Goal: Information Seeking & Learning: Learn about a topic

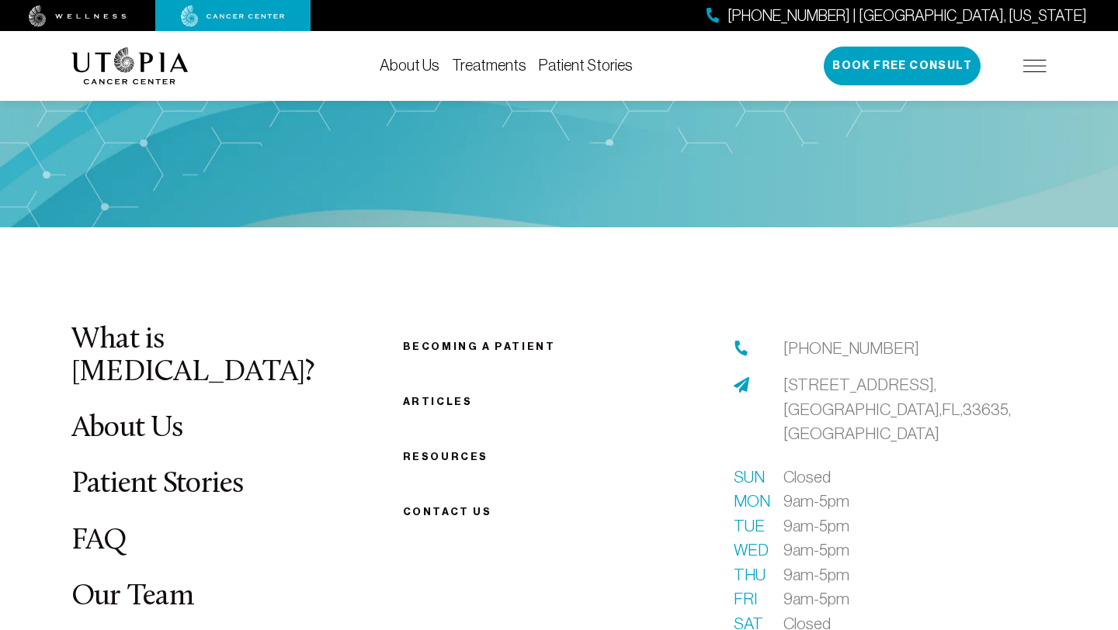
scroll to position [5894, 0]
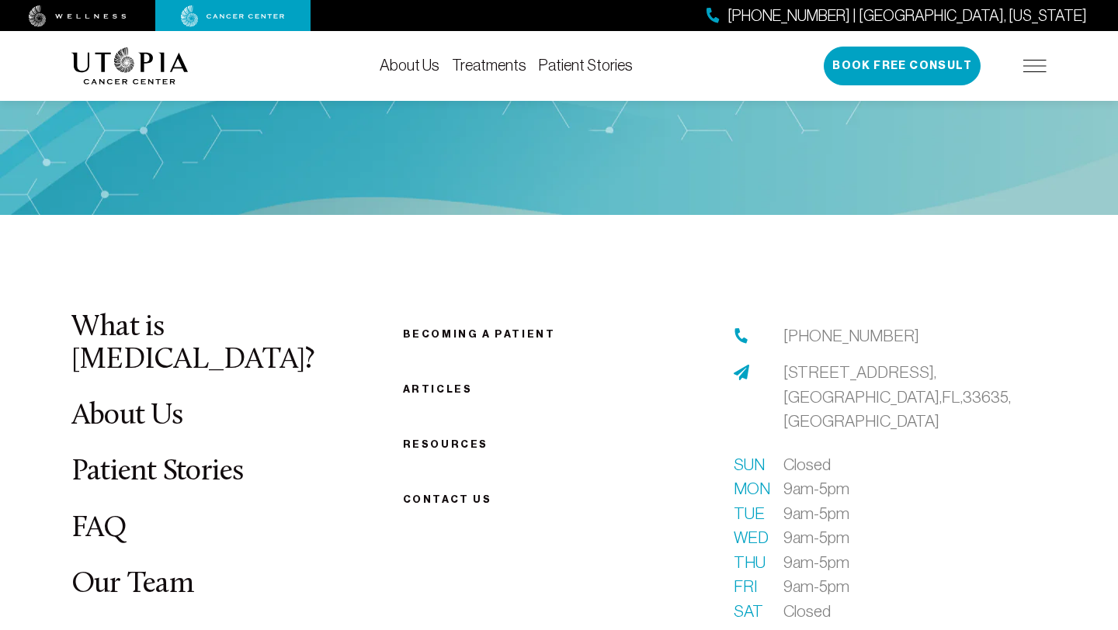
click at [132, 513] on li "FAQ" at bounding box center [227, 529] width 313 height 33
click at [106, 514] on link "FAQ" at bounding box center [99, 529] width 56 height 30
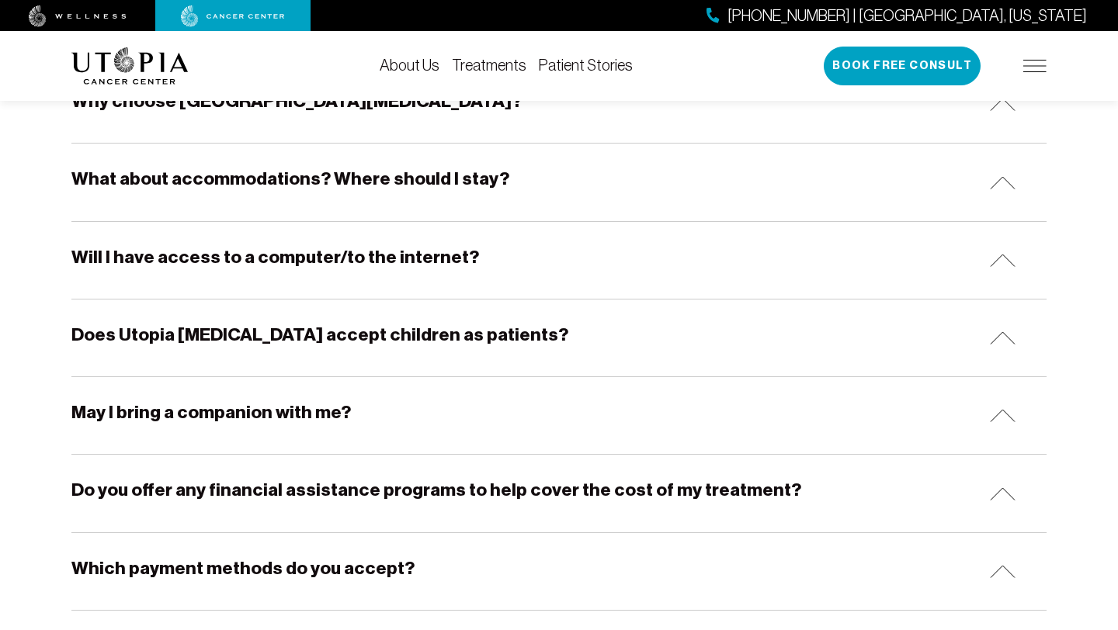
scroll to position [513, 0]
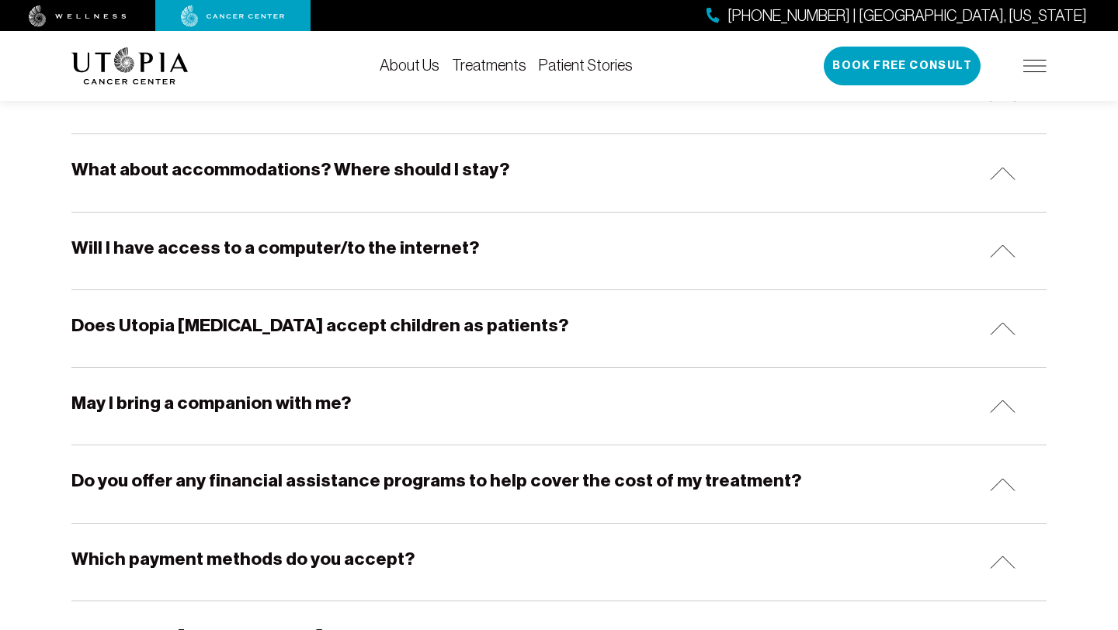
click at [658, 314] on div "Does Utopia [MEDICAL_DATA] accept children as patients?" at bounding box center [558, 328] width 975 height 77
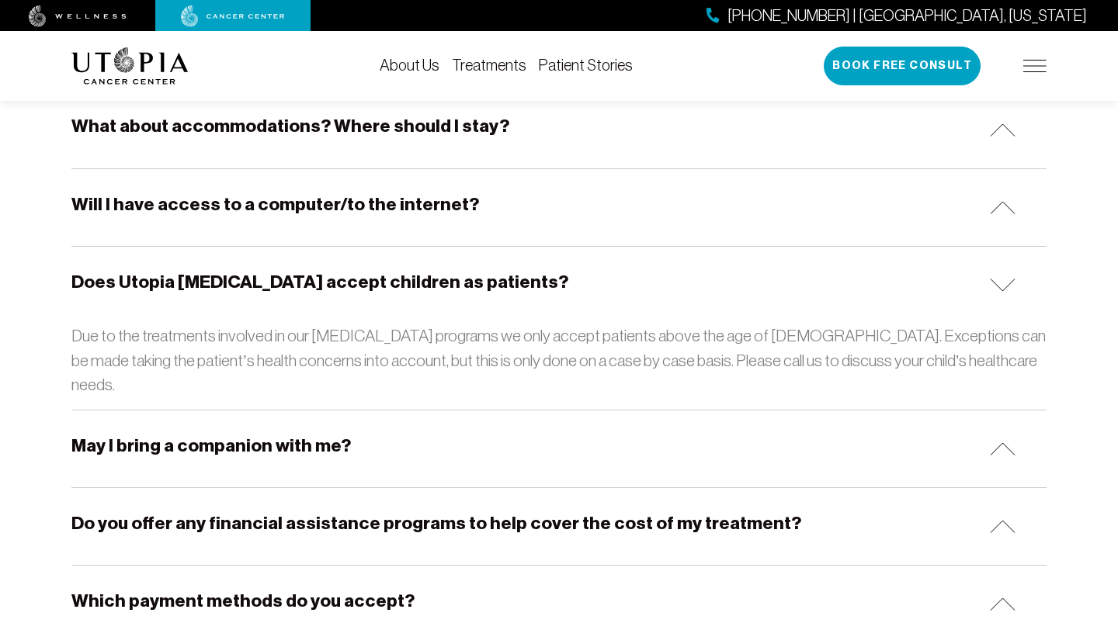
scroll to position [603, 0]
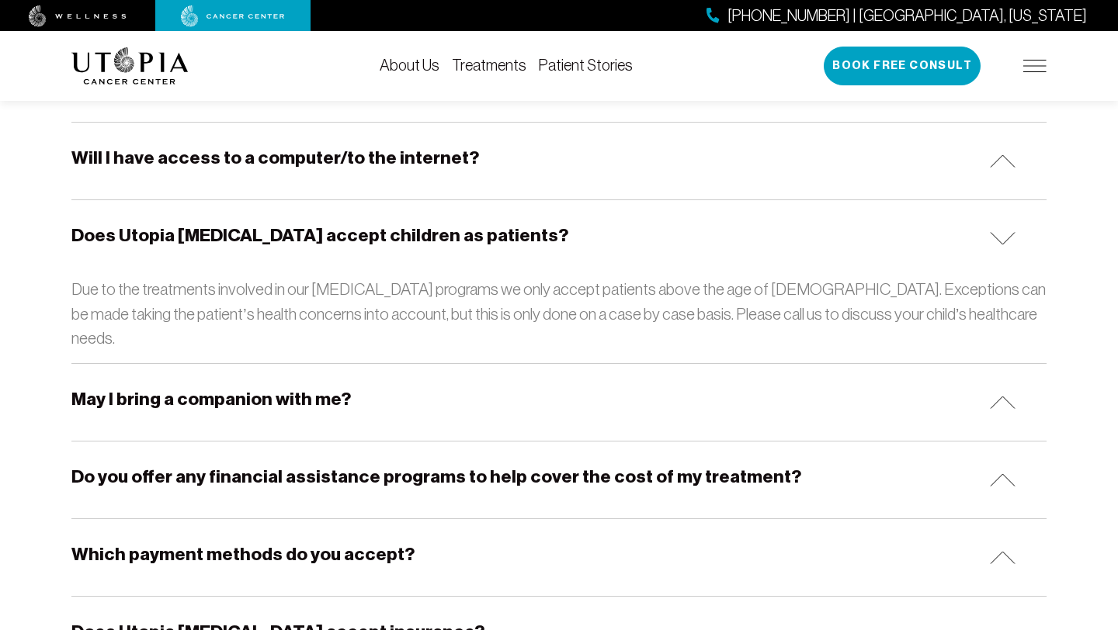
click at [598, 465] on h5 "Do you offer any financial assistance programs to help cover the cost of my tre…" at bounding box center [436, 477] width 730 height 24
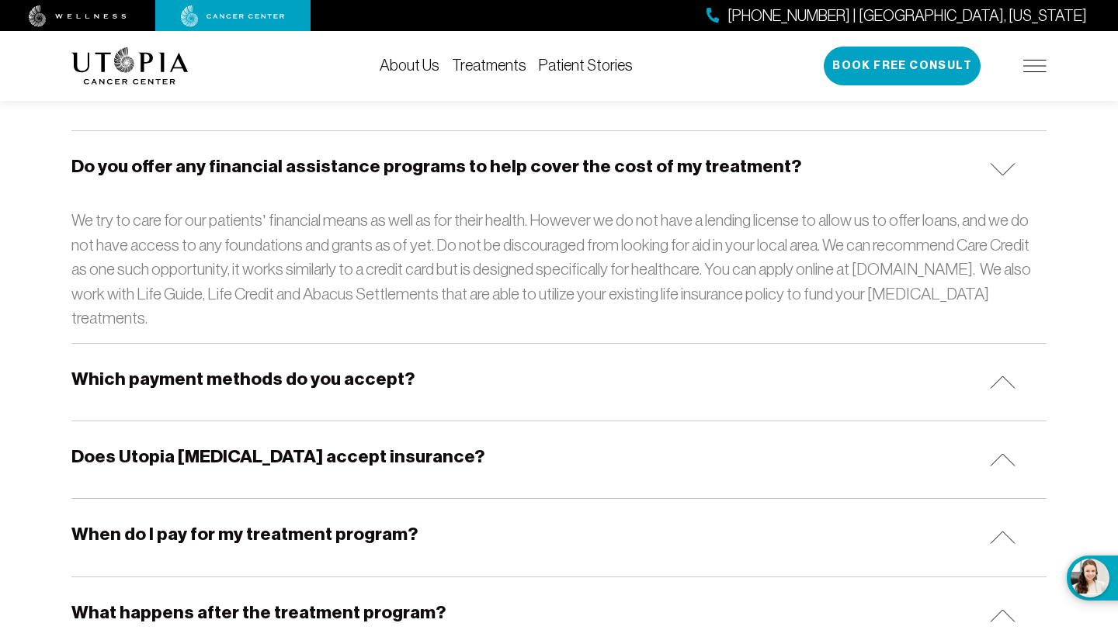
scroll to position [918, 0]
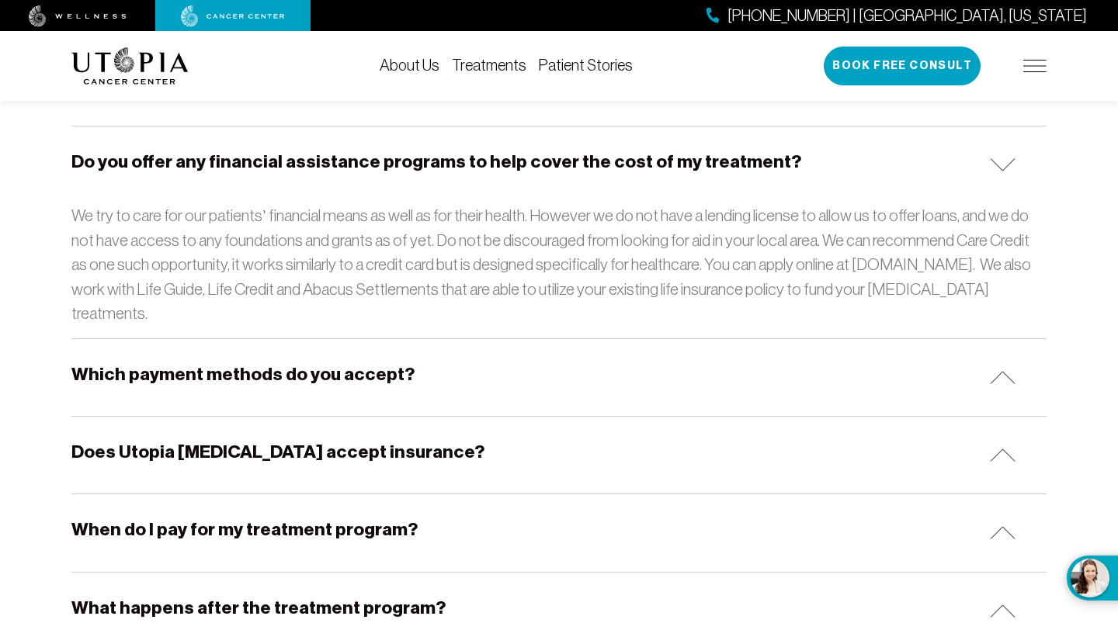
click at [790, 417] on div "Does Utopia [MEDICAL_DATA] accept insurance?" at bounding box center [558, 455] width 975 height 77
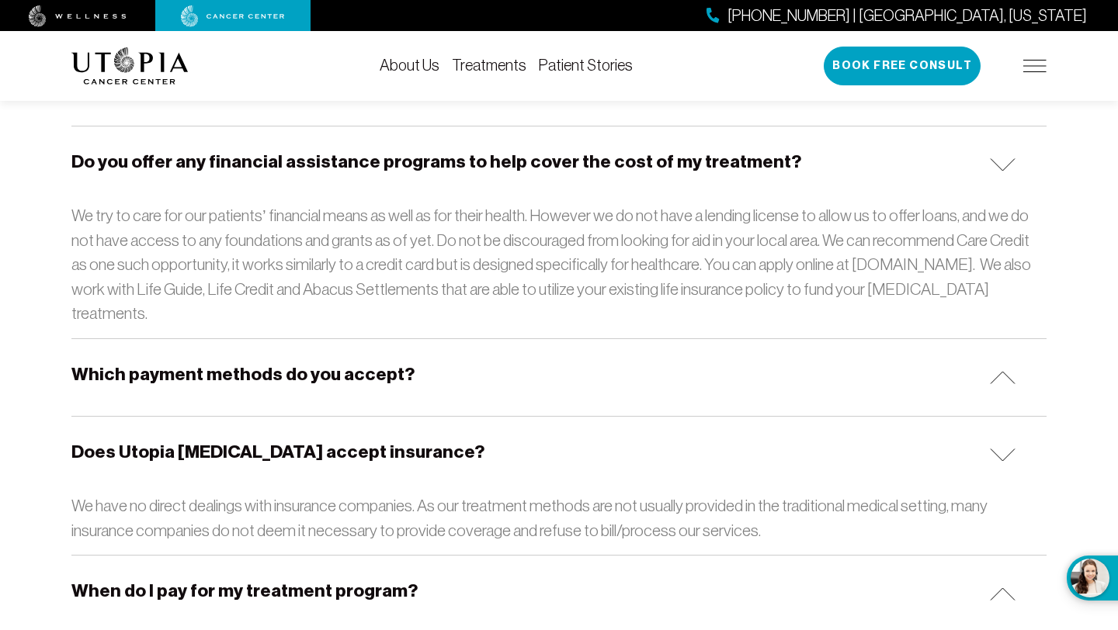
scroll to position [960, 0]
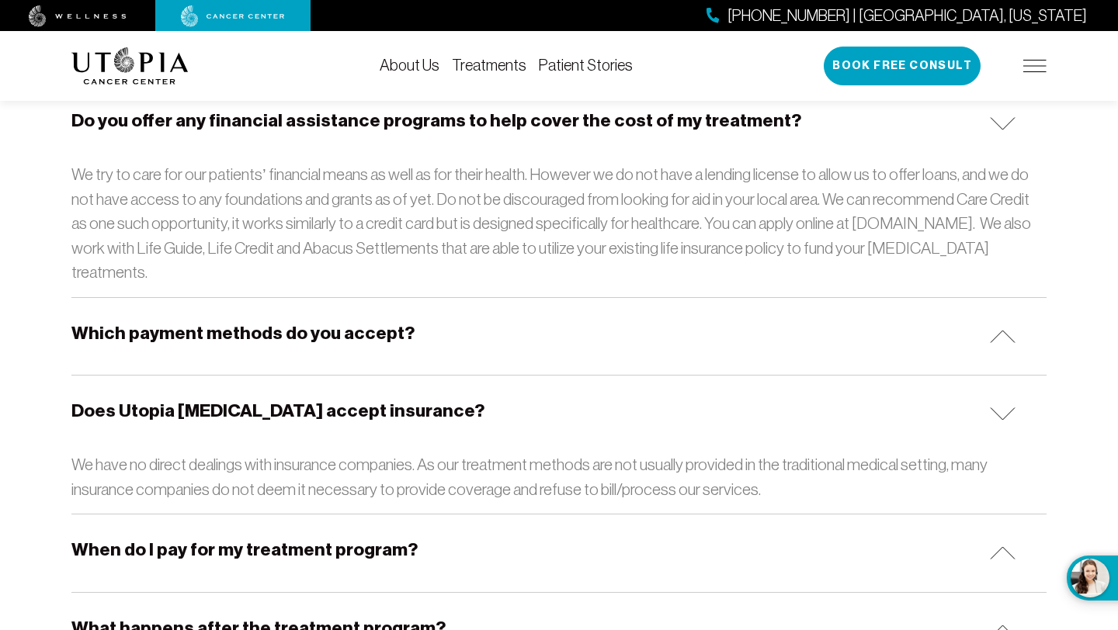
click at [742, 298] on div "Which payment methods do you accept?" at bounding box center [558, 336] width 975 height 77
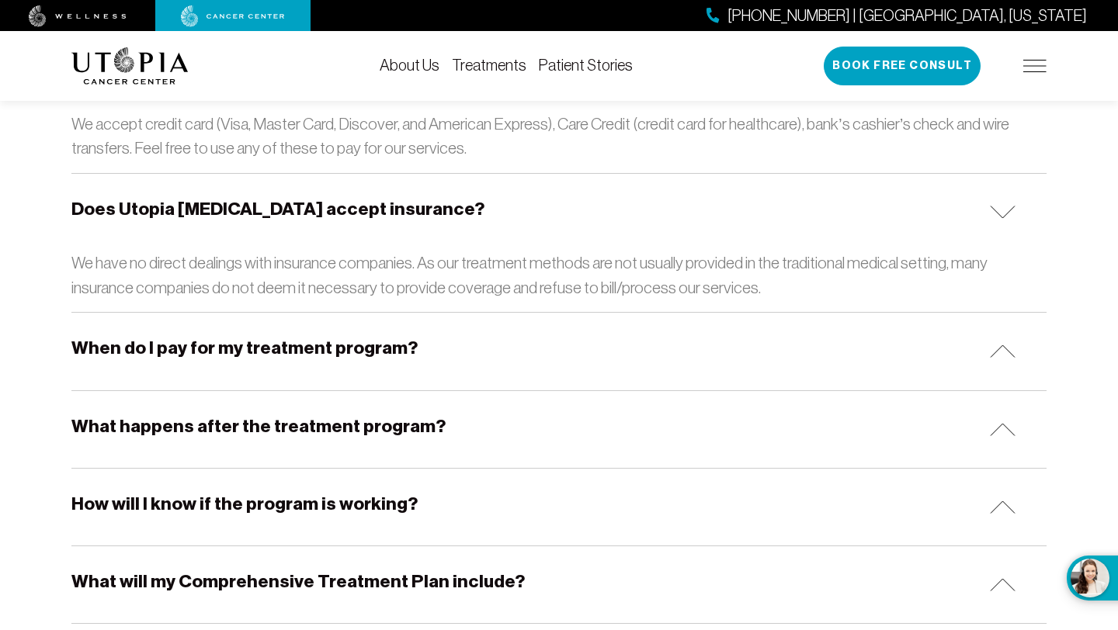
scroll to position [1231, 0]
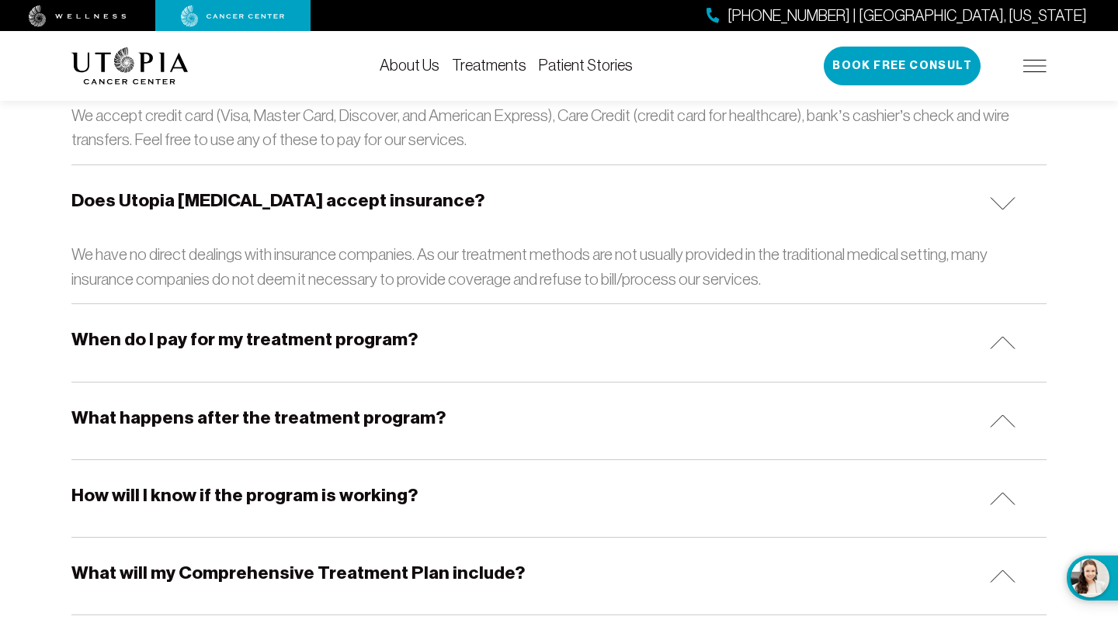
click at [734, 304] on div "When do I pay for my treatment program?" at bounding box center [558, 342] width 975 height 77
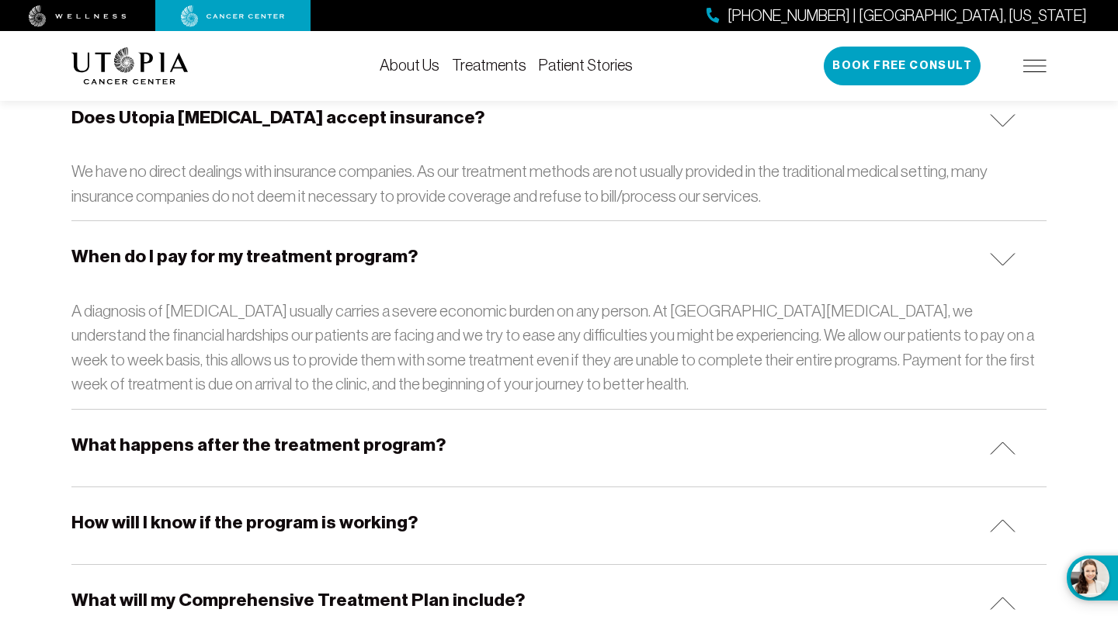
scroll to position [1325, 0]
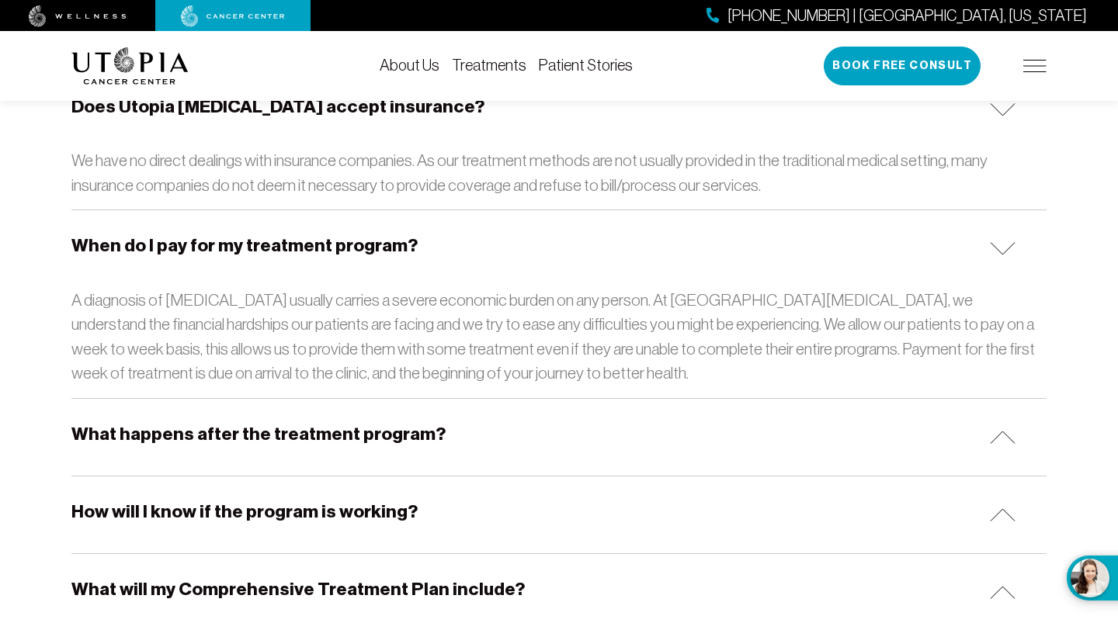
click at [696, 399] on div "What happens after the treatment program?" at bounding box center [558, 437] width 975 height 77
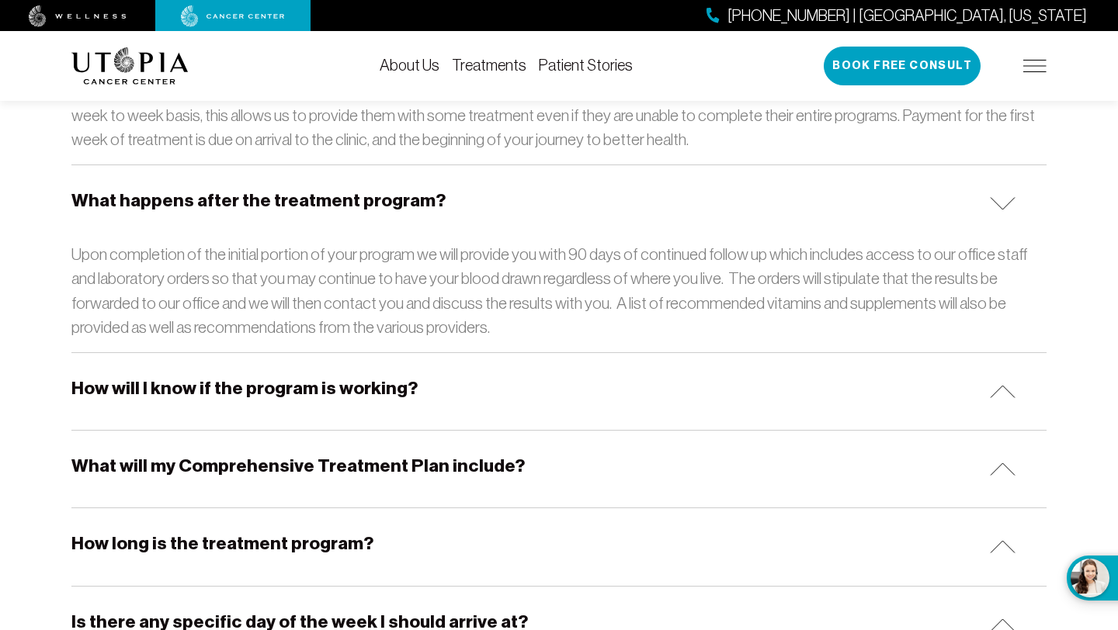
scroll to position [1593, 0]
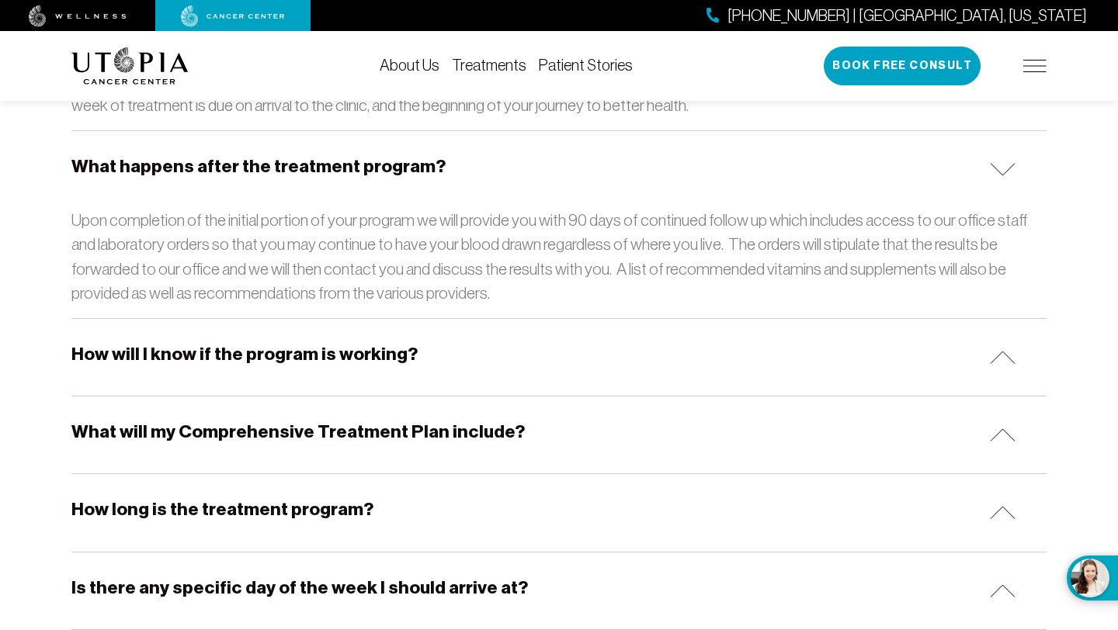
click at [637, 323] on div "How will I know if the program is working?" at bounding box center [558, 357] width 975 height 77
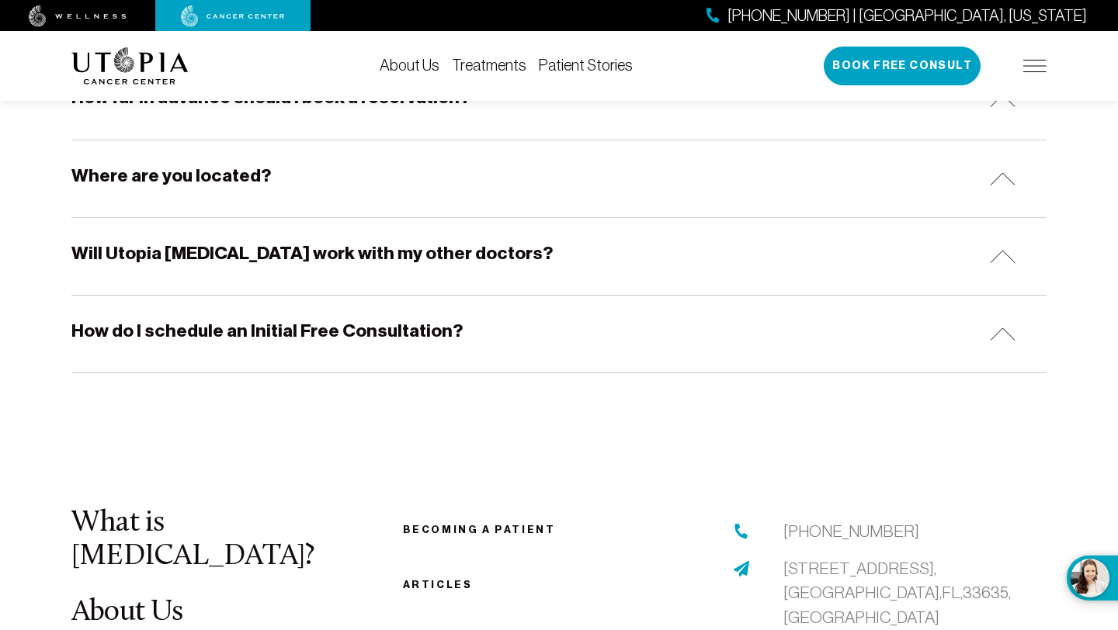
scroll to position [2235, 0]
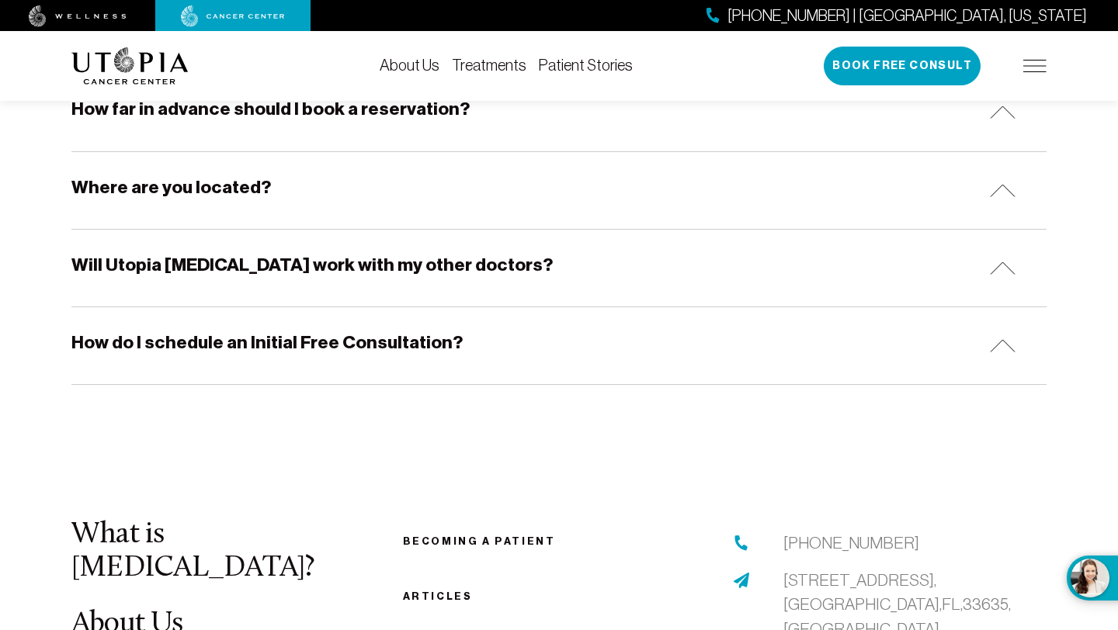
click at [594, 234] on div "Will Utopia [MEDICAL_DATA] work with my other doctors?" at bounding box center [558, 268] width 975 height 77
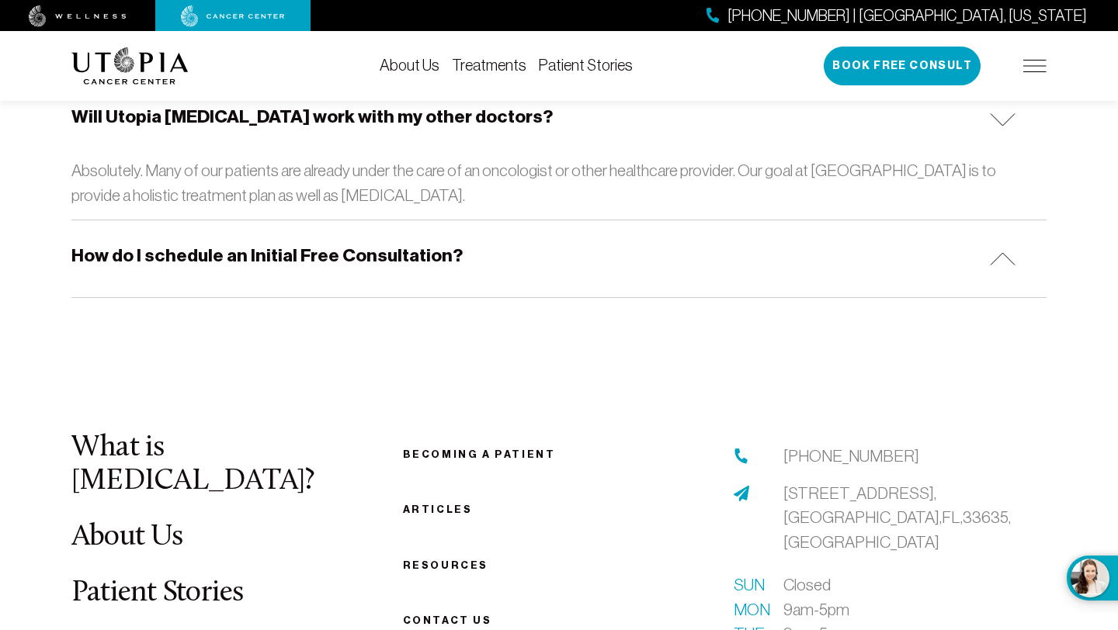
scroll to position [2385, 0]
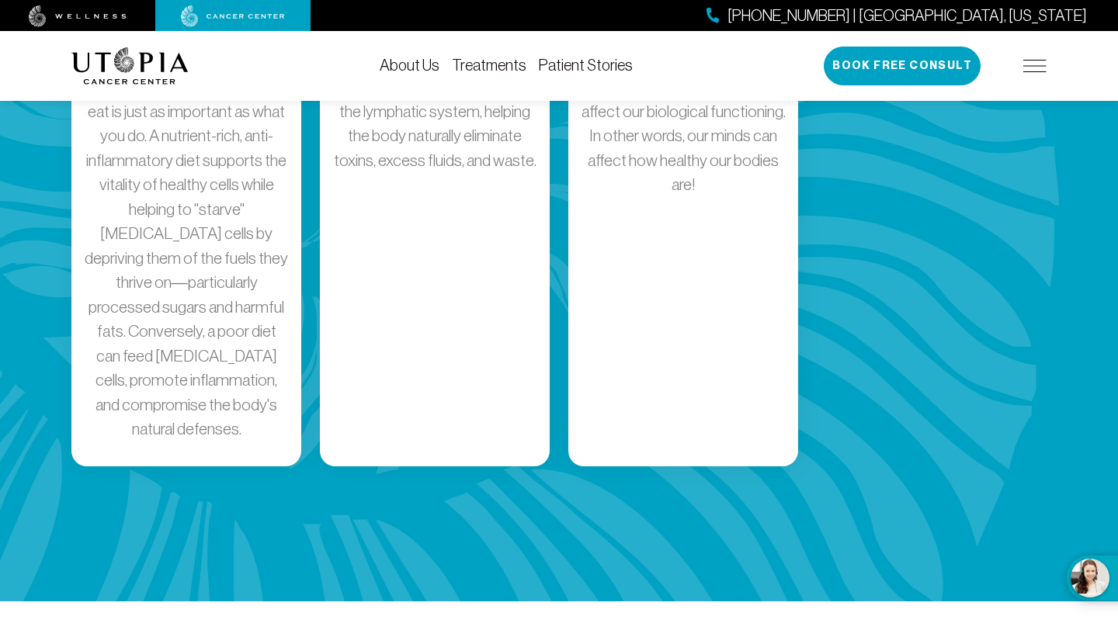
scroll to position [2933, 0]
